Goal: Information Seeking & Learning: Learn about a topic

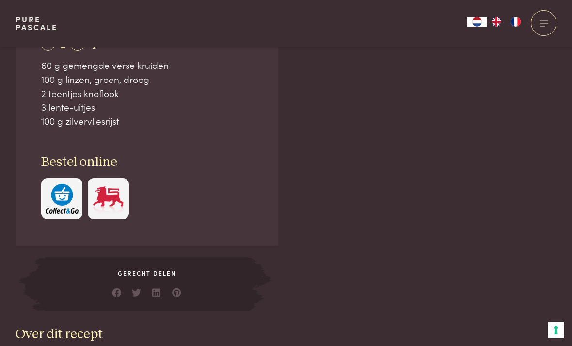
scroll to position [669, 0]
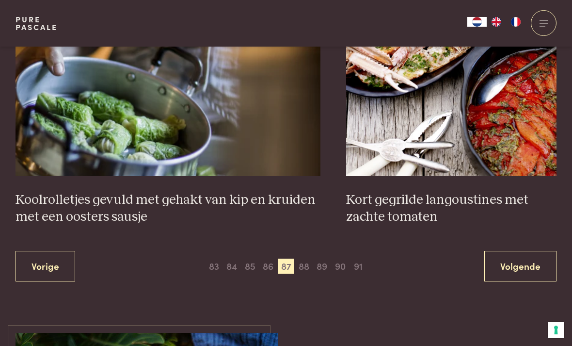
scroll to position [1777, 0]
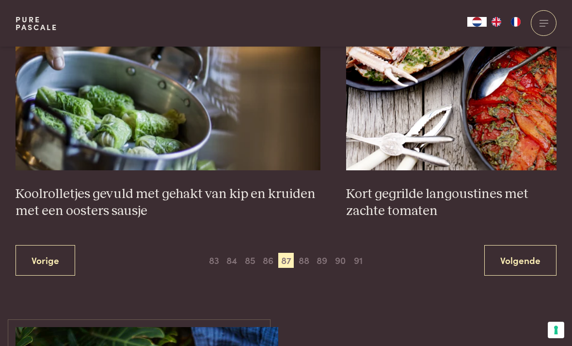
click at [304, 253] on span "88" at bounding box center [304, 261] width 16 height 16
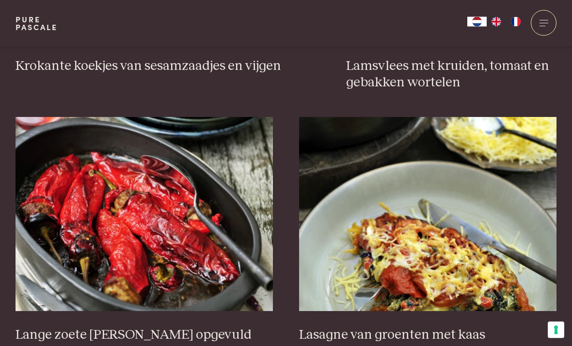
scroll to position [1100, 0]
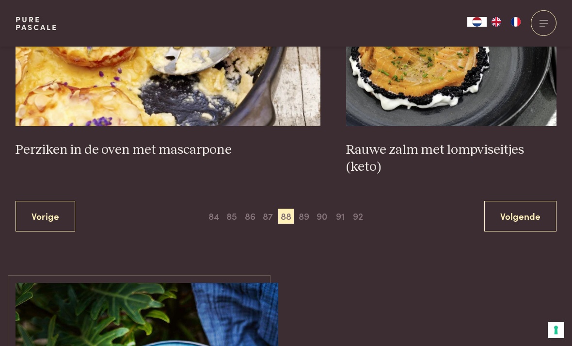
click at [302, 208] on span "89" at bounding box center [304, 216] width 16 height 16
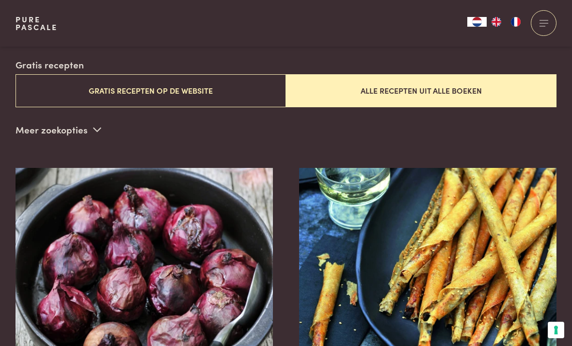
scroll to position [234, 0]
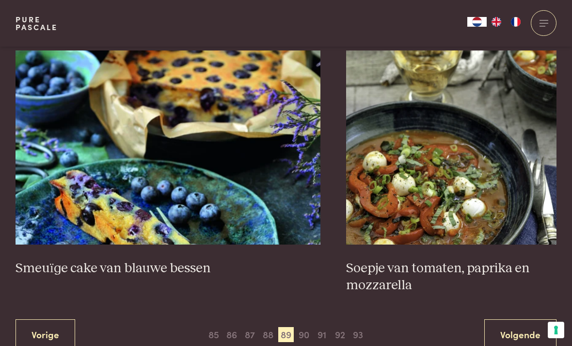
click at [301, 328] on span "90" at bounding box center [304, 335] width 16 height 16
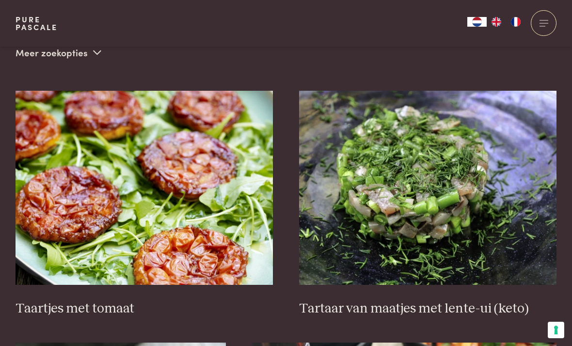
scroll to position [234, 0]
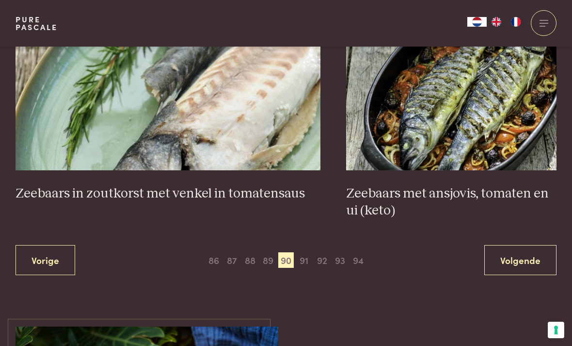
click at [307, 252] on span "91" at bounding box center [304, 260] width 16 height 16
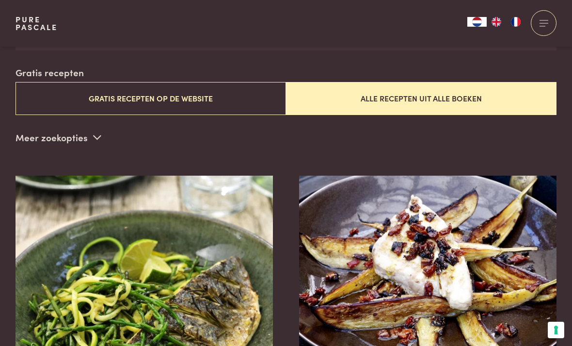
scroll to position [234, 0]
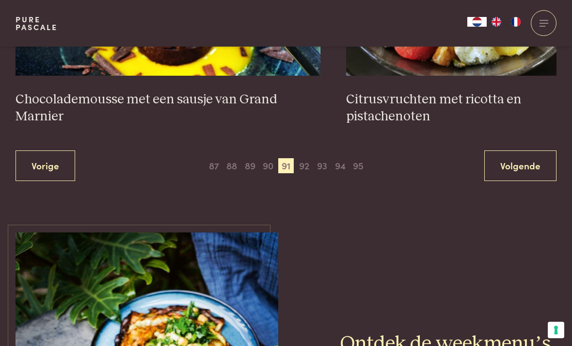
click at [305, 158] on span "92" at bounding box center [304, 166] width 16 height 16
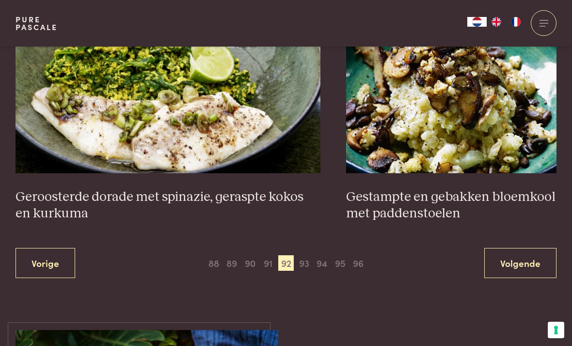
scroll to position [1777, 0]
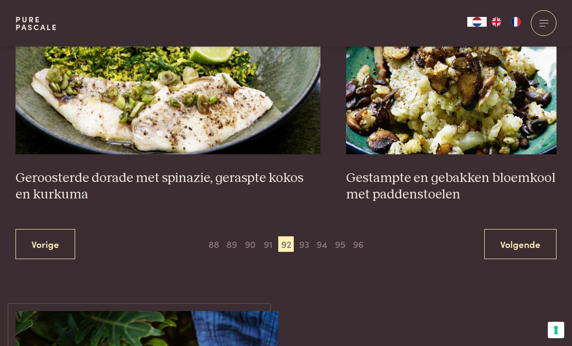
click at [301, 229] on div "Vorige 1 2 3 4 5 6 7 8 9 10 11 12 13 14 15 16 17 18 19 20 21 22 23 24 25 26 27 …" at bounding box center [286, 244] width 541 height 31
click at [306, 236] on span "93" at bounding box center [304, 244] width 16 height 16
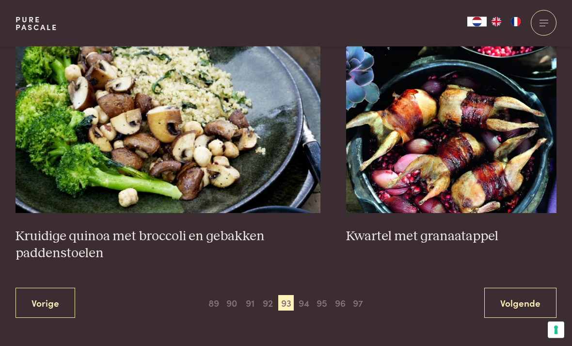
scroll to position [1699, 0]
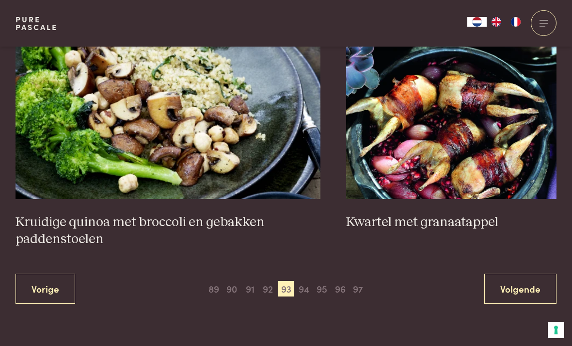
click at [303, 281] on span "94" at bounding box center [304, 289] width 16 height 16
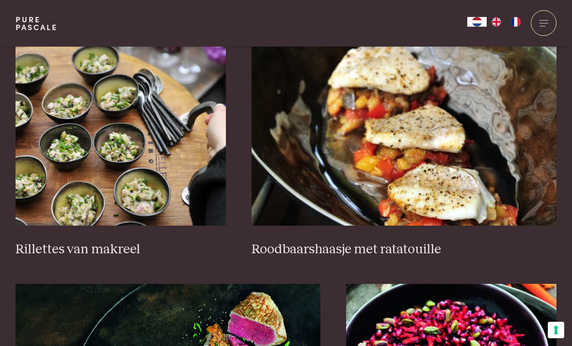
scroll to position [1422, 0]
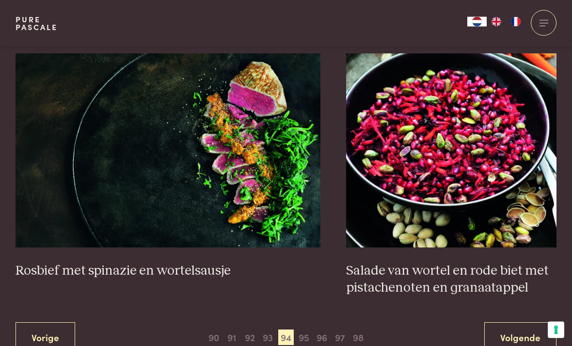
click at [304, 330] on span "95" at bounding box center [304, 338] width 16 height 16
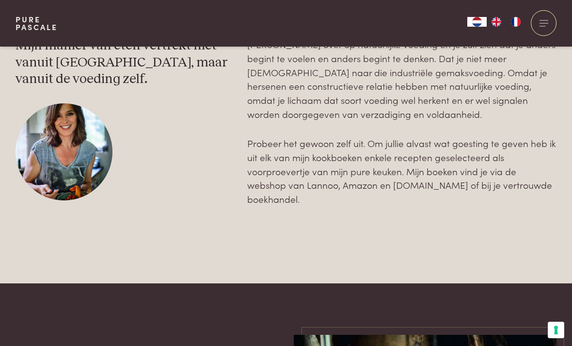
scroll to position [1631, 0]
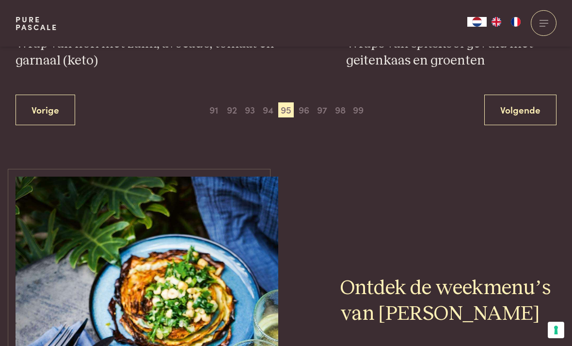
click at [309, 105] on span "96" at bounding box center [304, 110] width 16 height 16
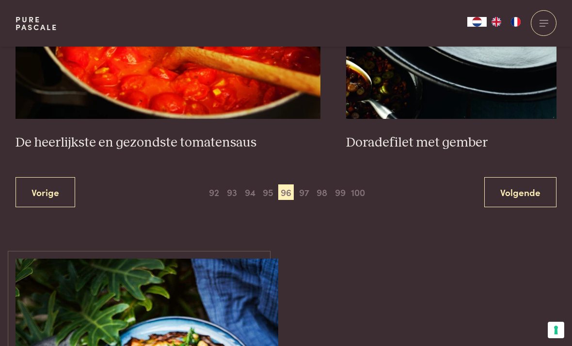
click at [302, 184] on span "97" at bounding box center [304, 192] width 16 height 16
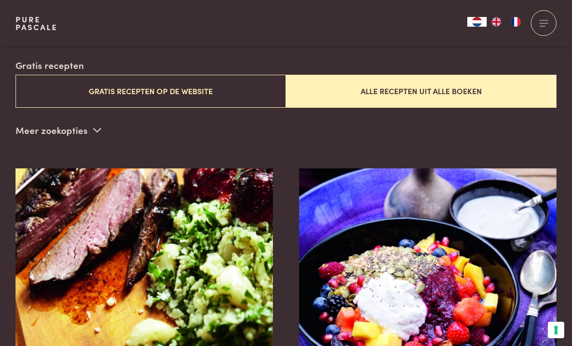
scroll to position [234, 0]
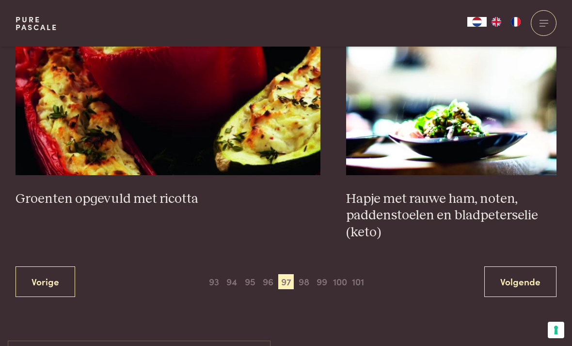
click at [305, 274] on span "98" at bounding box center [304, 282] width 16 height 16
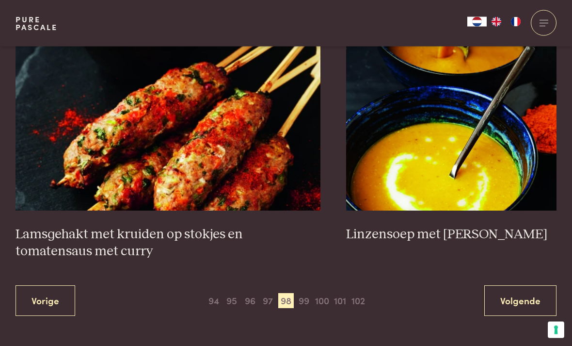
scroll to position [1722, 0]
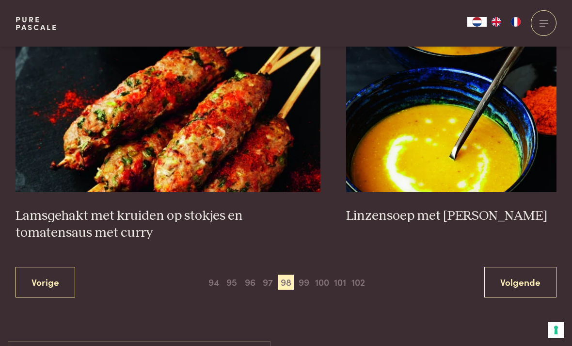
click at [263, 274] on span "97" at bounding box center [268, 282] width 16 height 16
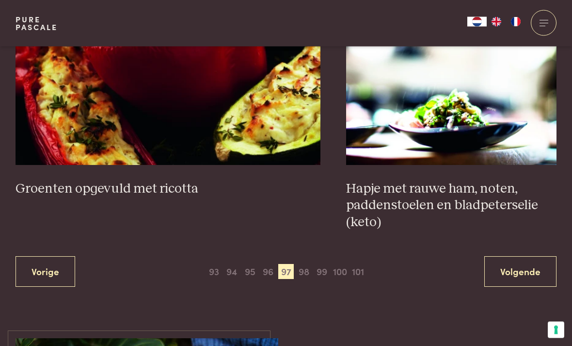
scroll to position [1769, 0]
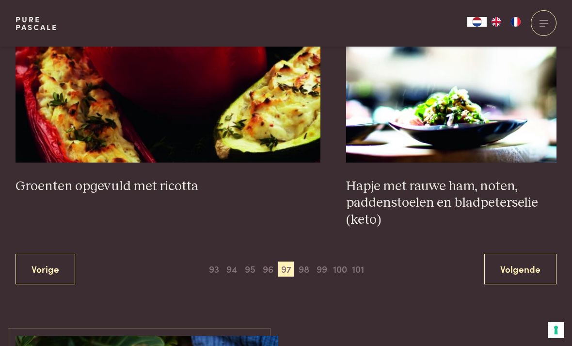
click at [325, 265] on span "99" at bounding box center [322, 269] width 16 height 16
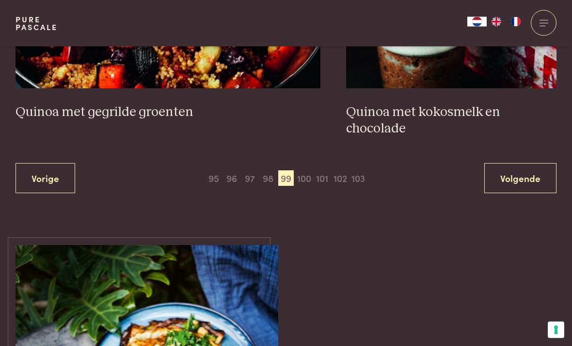
scroll to position [1843, 0]
click at [308, 170] on span "100" at bounding box center [304, 178] width 16 height 16
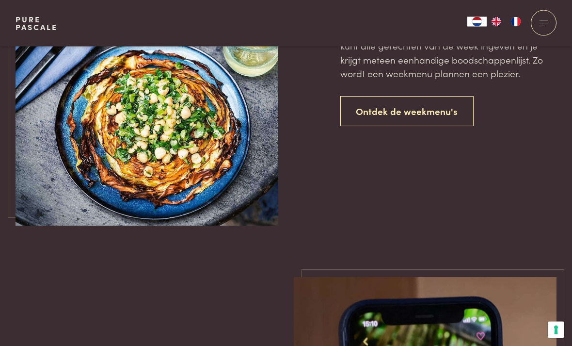
scroll to position [2256, 0]
click at [433, 96] on link "Ontdek de weekmenu's" at bounding box center [407, 111] width 134 height 31
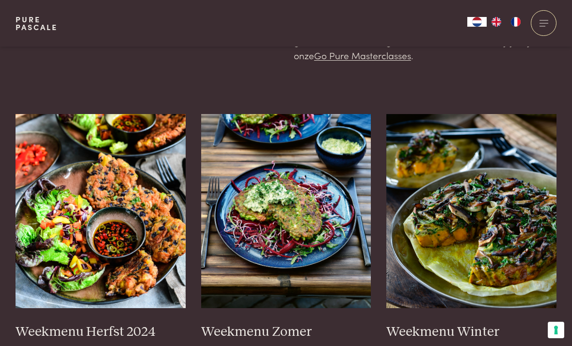
scroll to position [197, 0]
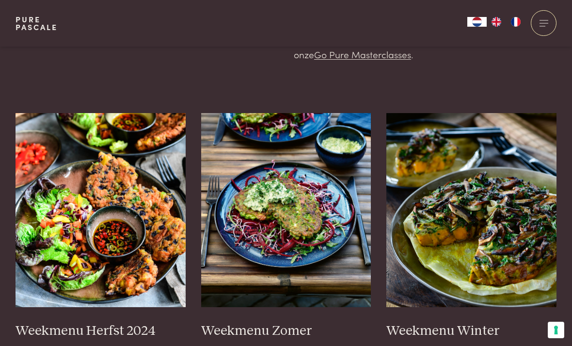
click at [293, 322] on h3 "Weekmenu Zomer" at bounding box center [286, 330] width 170 height 17
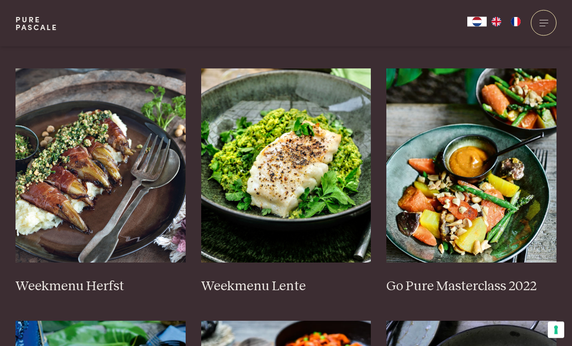
scroll to position [494, 0]
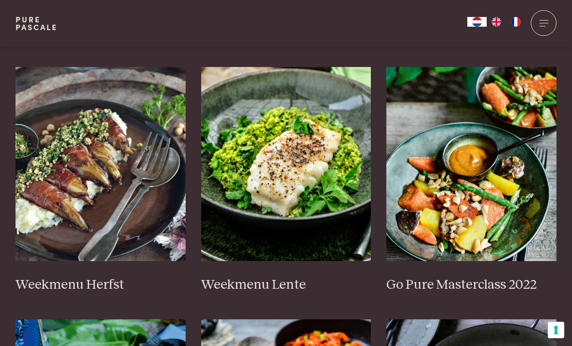
click at [315, 142] on img at bounding box center [286, 164] width 170 height 194
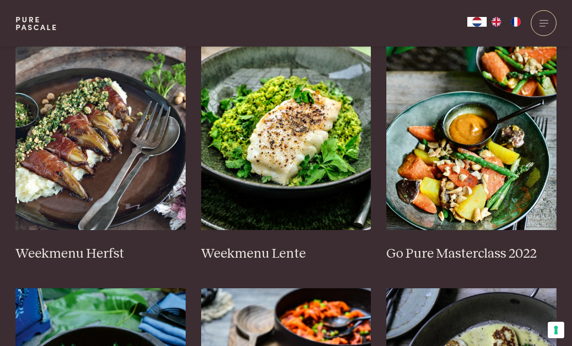
click at [73, 167] on img at bounding box center [101, 133] width 170 height 194
click at [499, 156] on img at bounding box center [471, 133] width 170 height 194
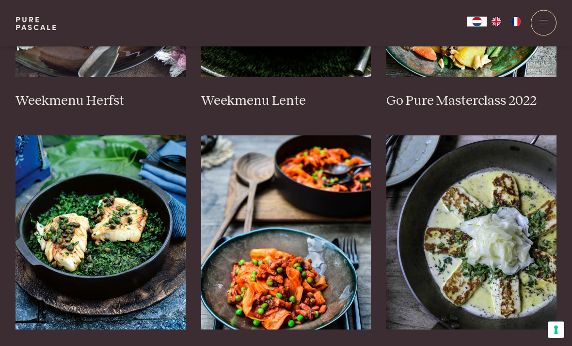
scroll to position [678, 0]
click at [124, 212] on img at bounding box center [101, 232] width 170 height 194
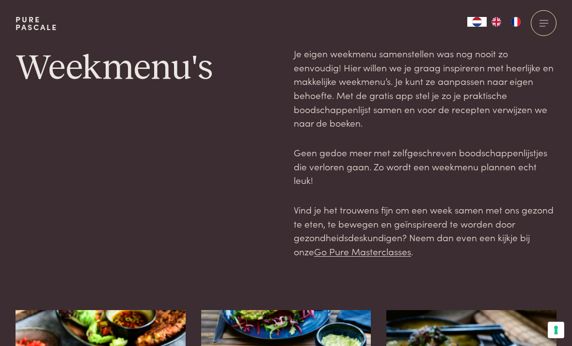
scroll to position [709, 0]
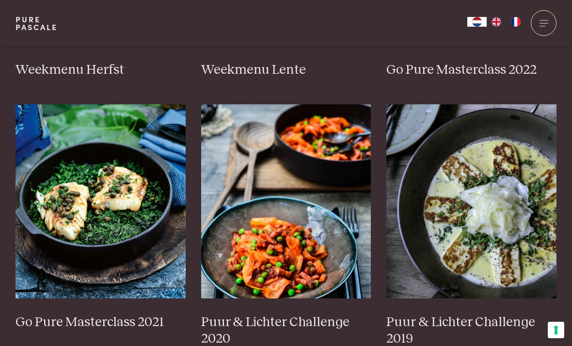
click at [302, 225] on img at bounding box center [286, 201] width 170 height 194
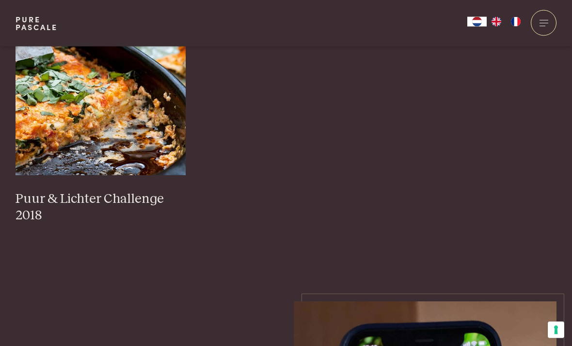
scroll to position [1102, 0]
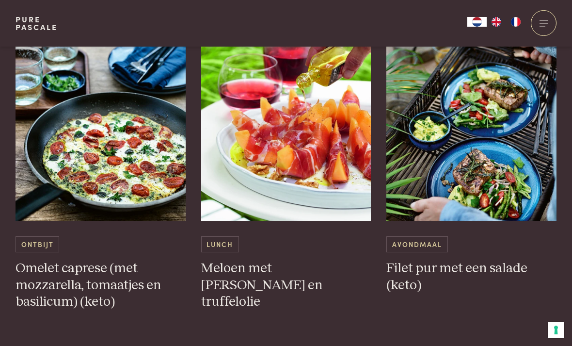
scroll to position [2446, 0]
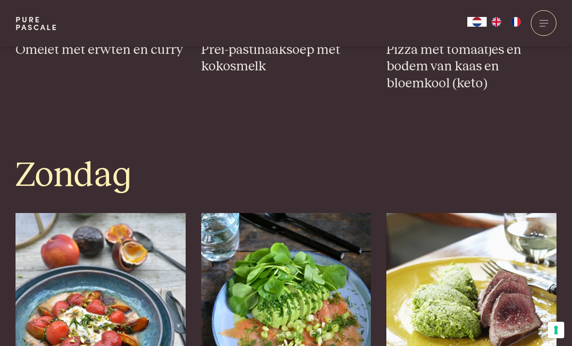
scroll to position [2681, 0]
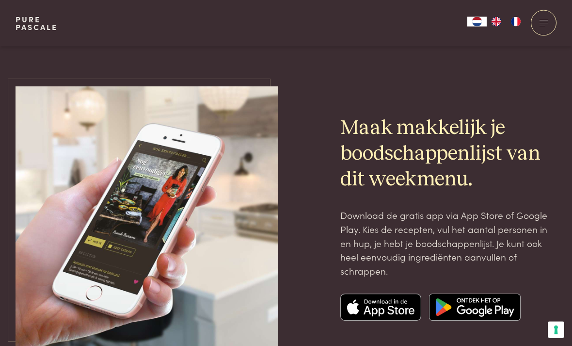
scroll to position [3132, 0]
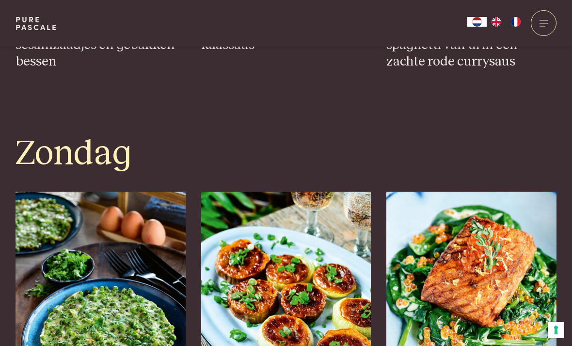
scroll to position [2723, 0]
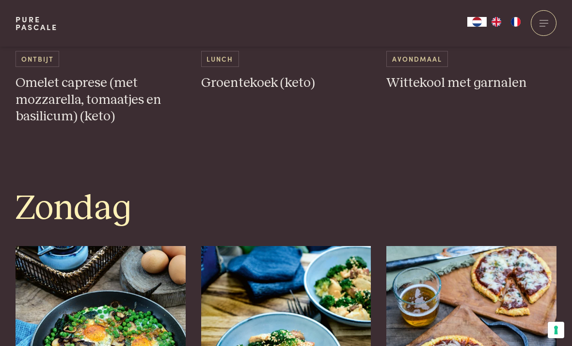
scroll to position [2658, 0]
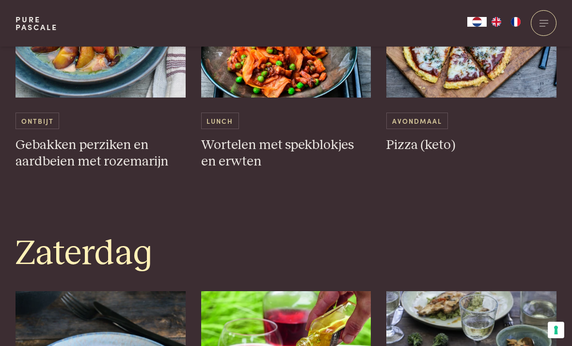
scroll to position [2168, 0]
